Goal: Transaction & Acquisition: Purchase product/service

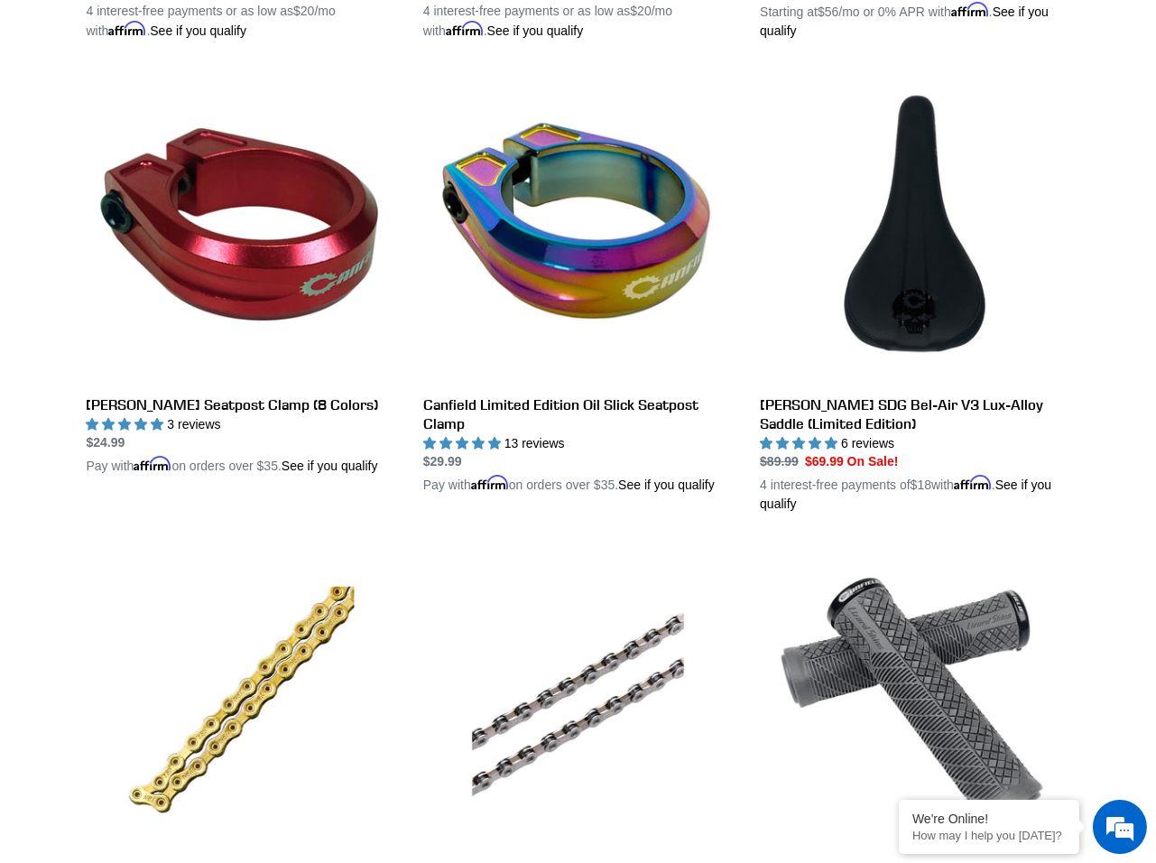
scroll to position [1372, 0]
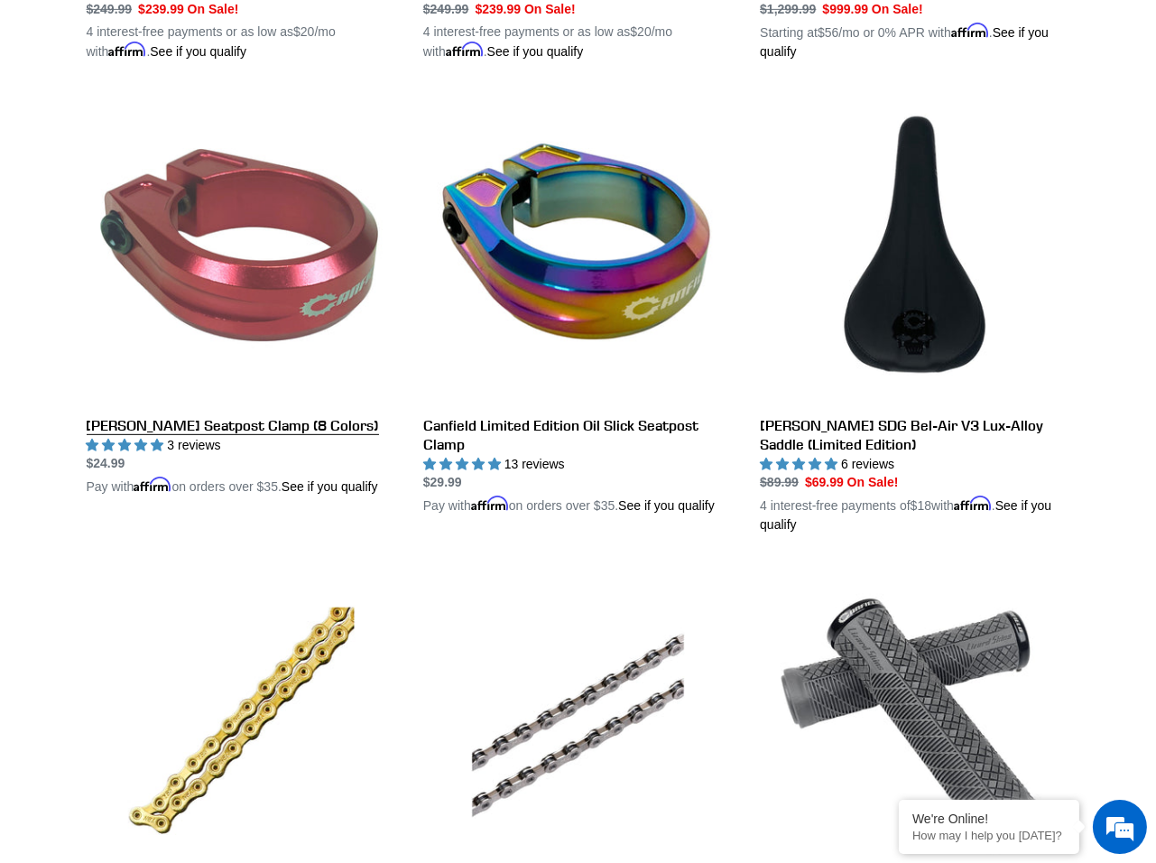
click at [214, 260] on link "[PERSON_NAME] Seatpost Clamp (8 Colors)" at bounding box center [242, 294] width 310 height 403
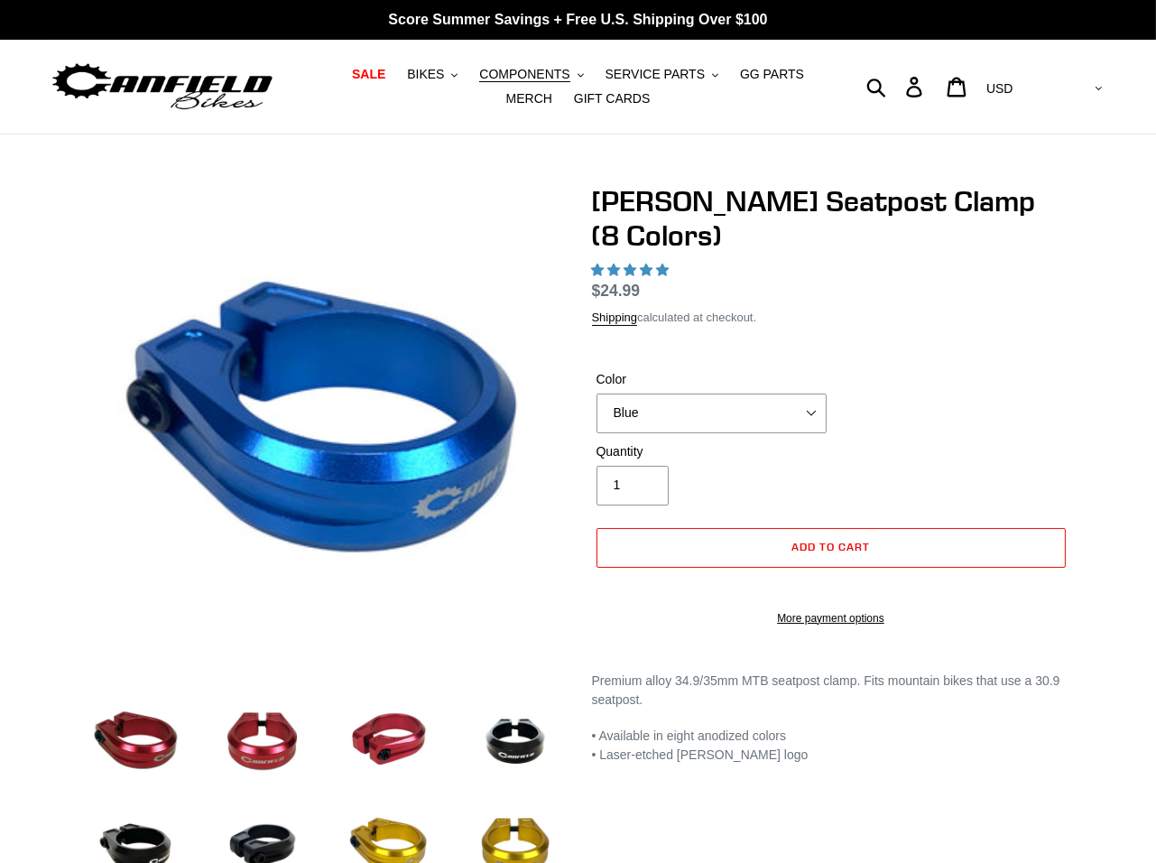
select select "highest-rating"
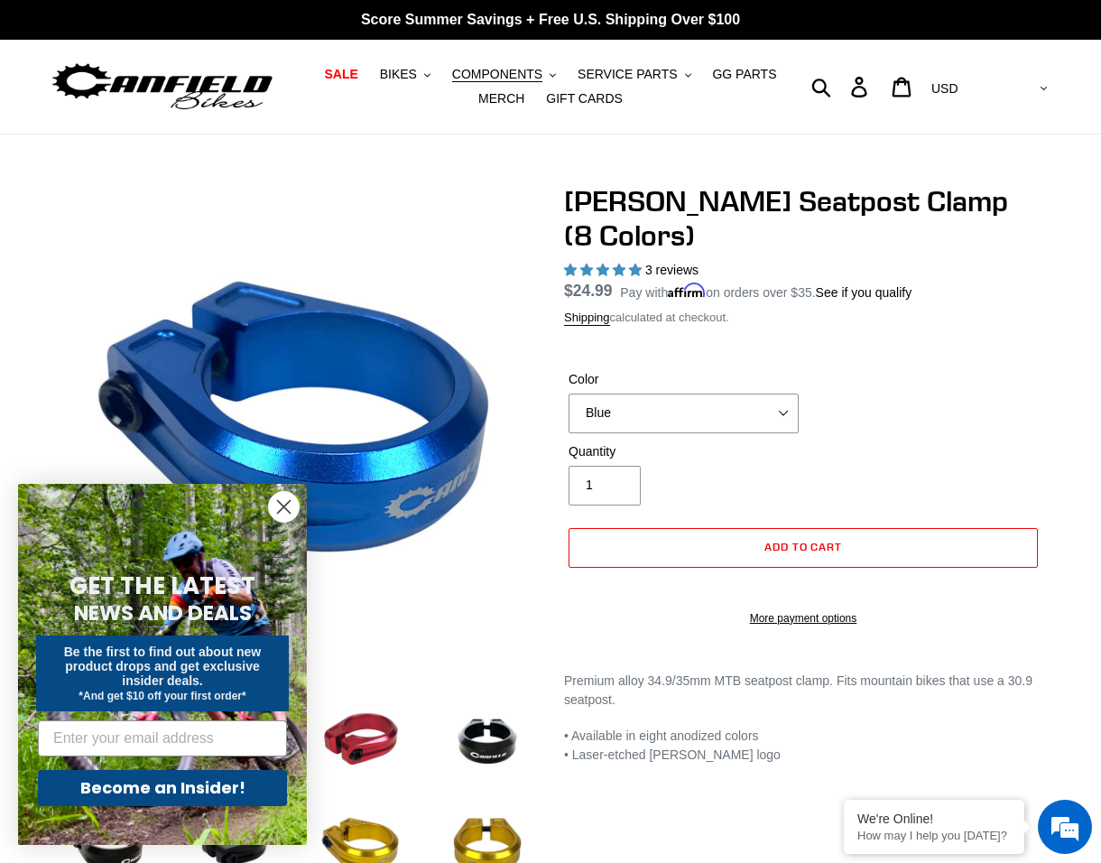
click at [283, 511] on circle "Close dialog" at bounding box center [284, 507] width 30 height 30
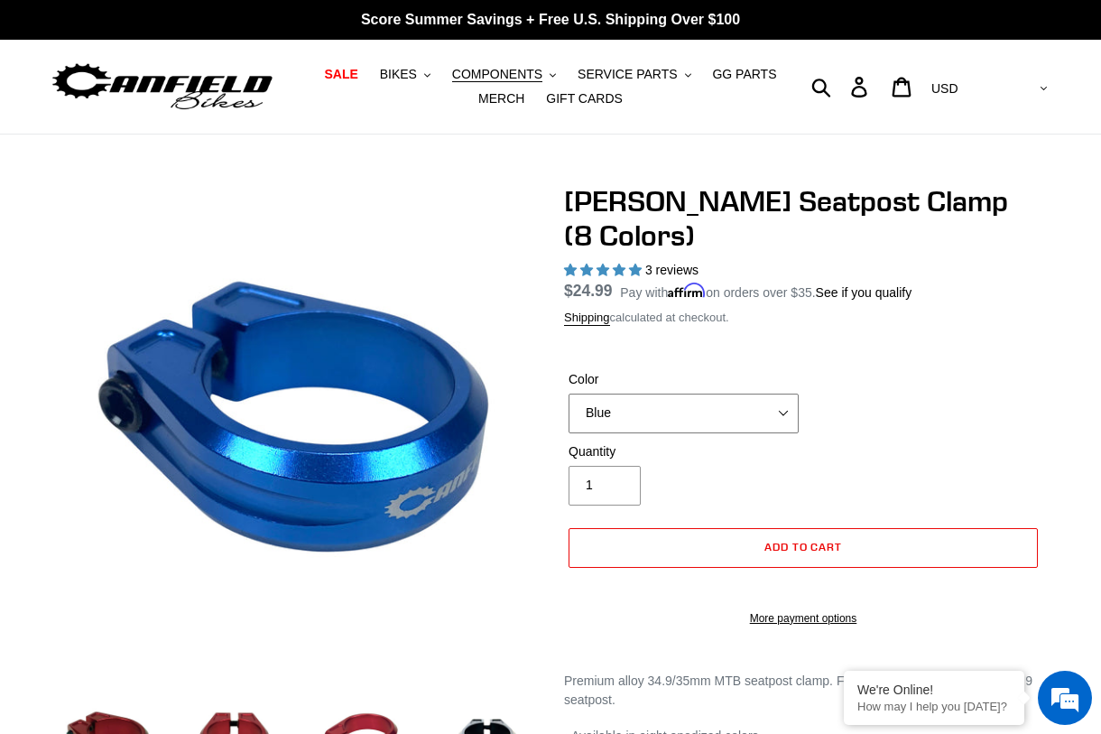
click at [751, 393] on select "Blue Black Gold Grey Red Silver Stealth Black Orange" at bounding box center [684, 413] width 230 height 40
select select "Silver"
click at [569, 393] on select "Blue Black Gold Grey Red Silver Stealth Black Orange" at bounding box center [684, 413] width 230 height 40
